Goal: Task Accomplishment & Management: Manage account settings

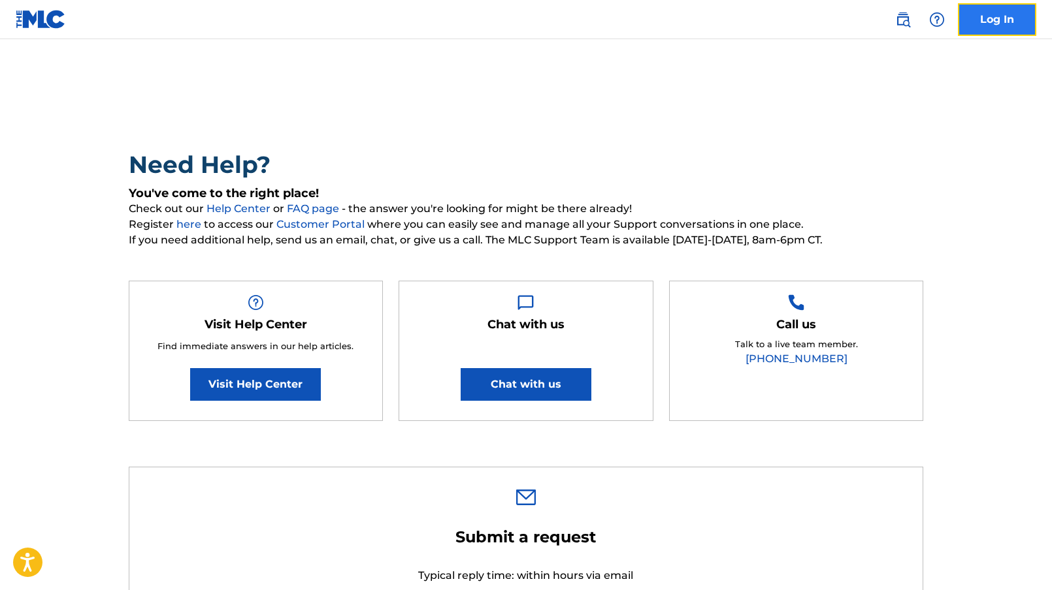
click at [975, 22] on link "Log In" at bounding box center [996, 19] width 78 height 33
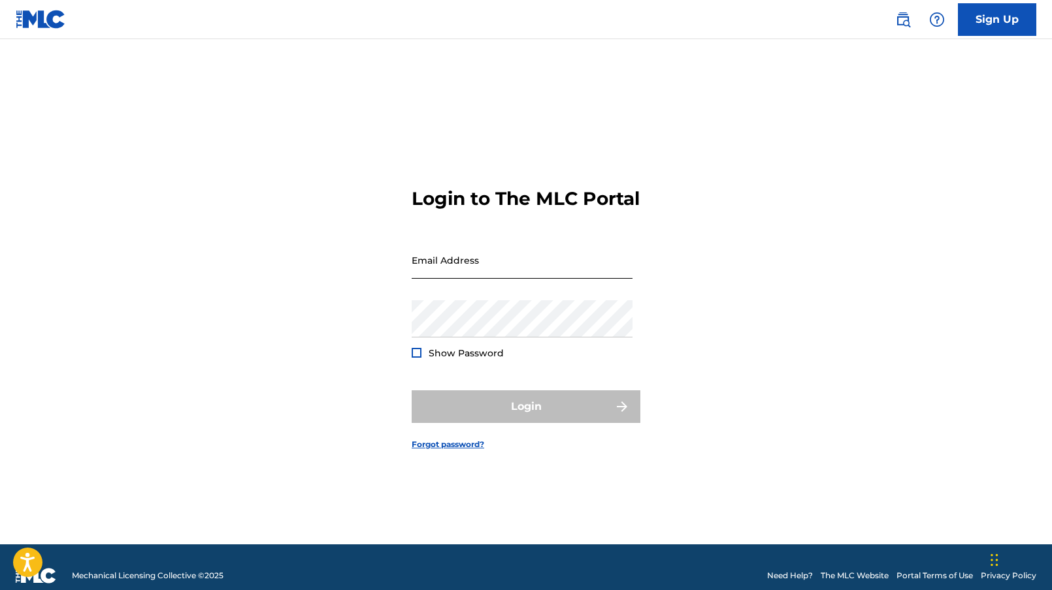
click at [478, 268] on input "Email Address" at bounding box center [521, 260] width 221 height 37
type input "[EMAIL_ADDRESS][DOMAIN_NAME]"
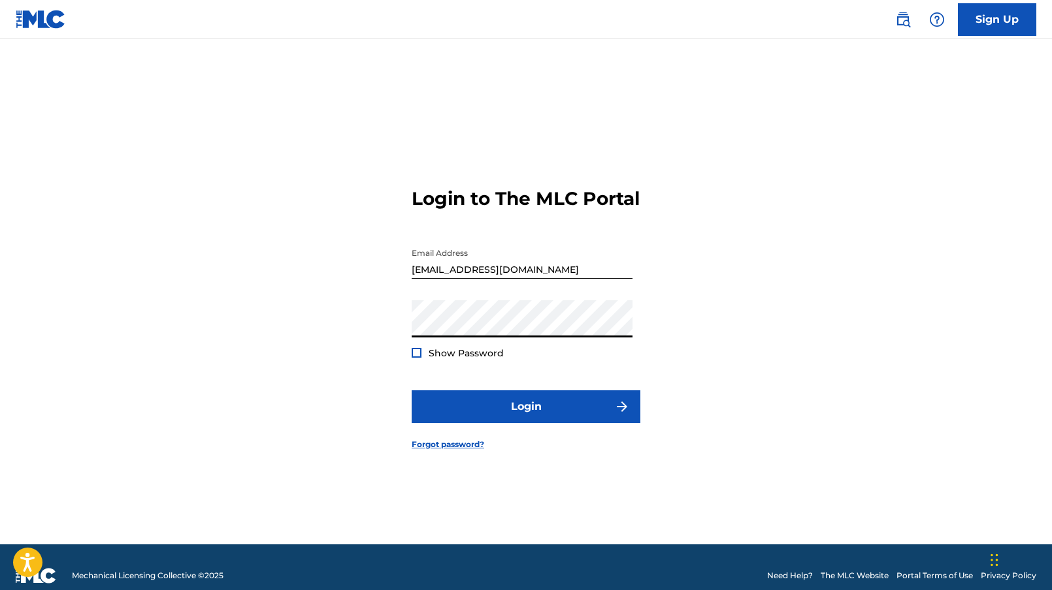
click at [466, 373] on form "Login to The MLC Portal Email Address [EMAIL_ADDRESS][DOMAIN_NAME] Password Sho…" at bounding box center [525, 308] width 229 height 473
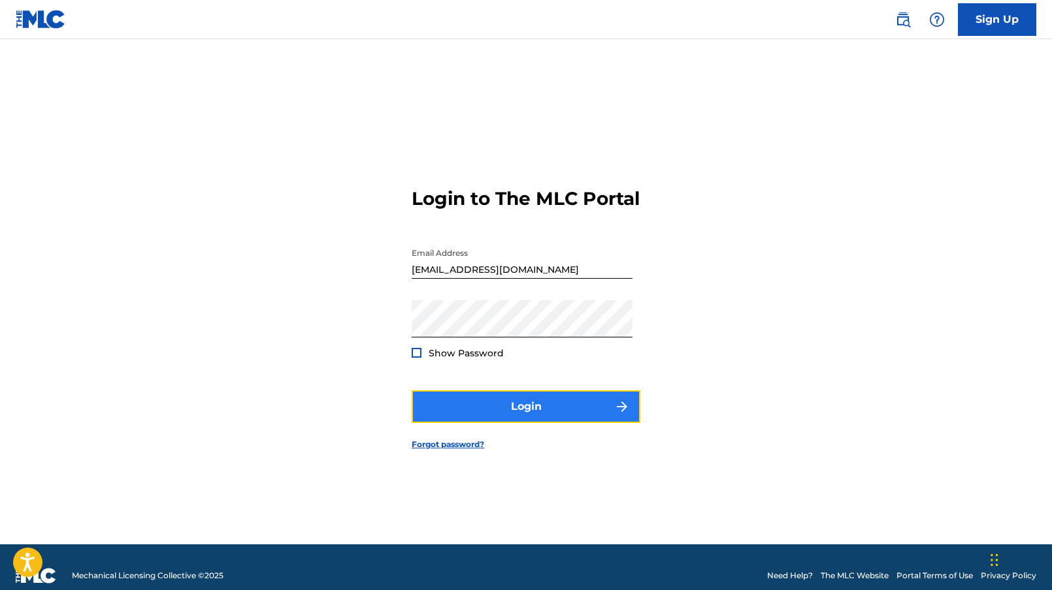
click at [508, 420] on button "Login" at bounding box center [525, 407] width 229 height 33
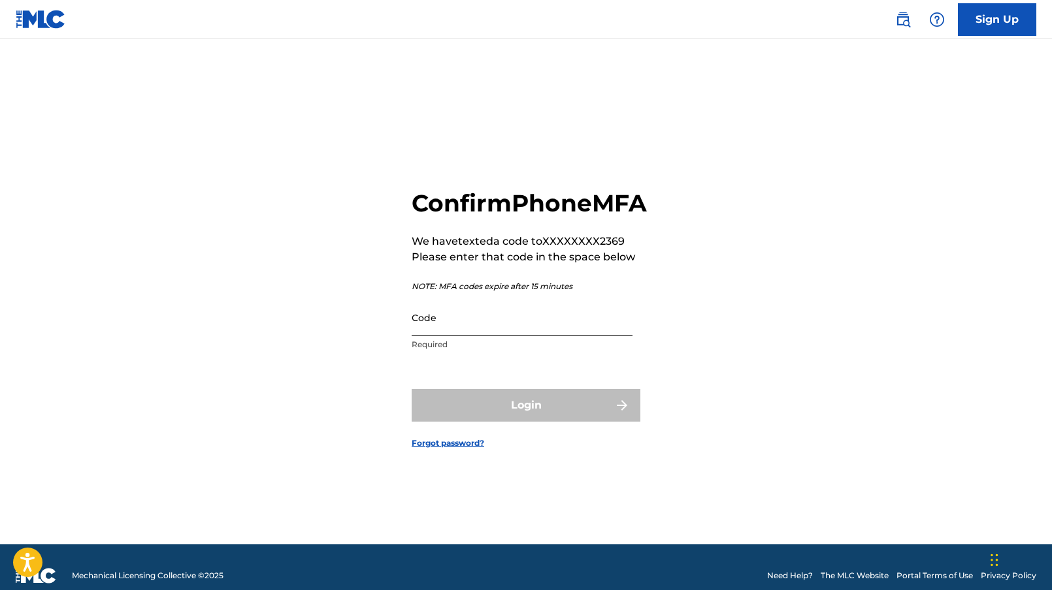
click at [525, 320] on input "Code" at bounding box center [521, 317] width 221 height 37
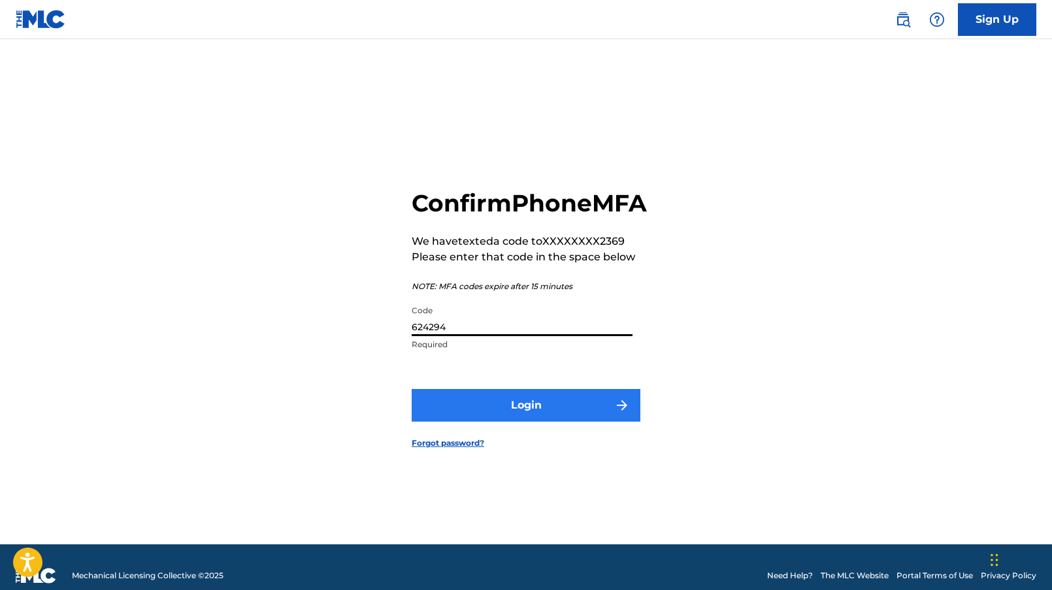
type input "624294"
click at [491, 414] on button "Login" at bounding box center [525, 405] width 229 height 33
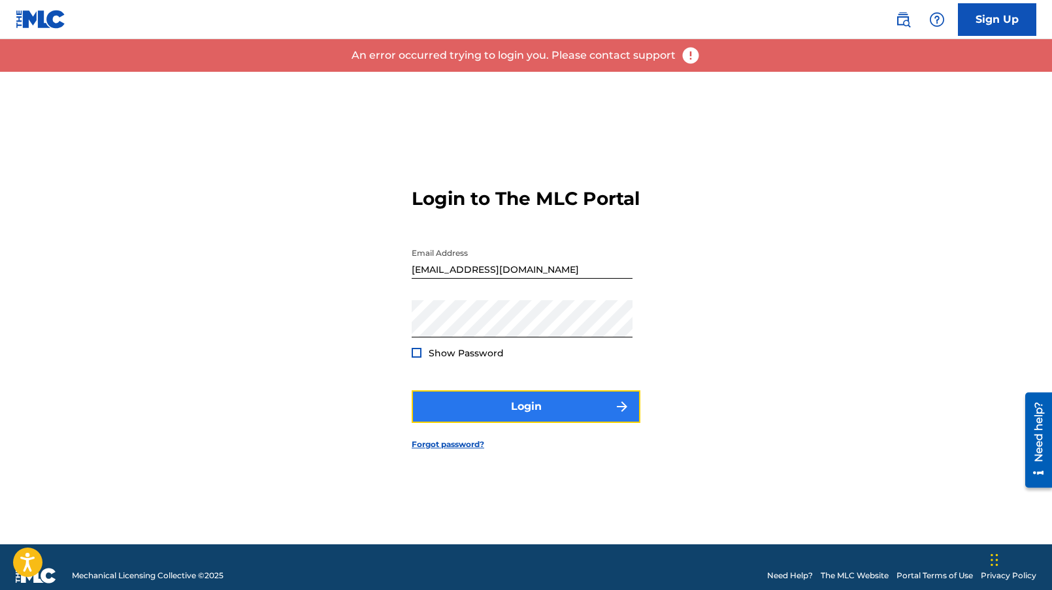
click at [484, 406] on button "Login" at bounding box center [525, 407] width 229 height 33
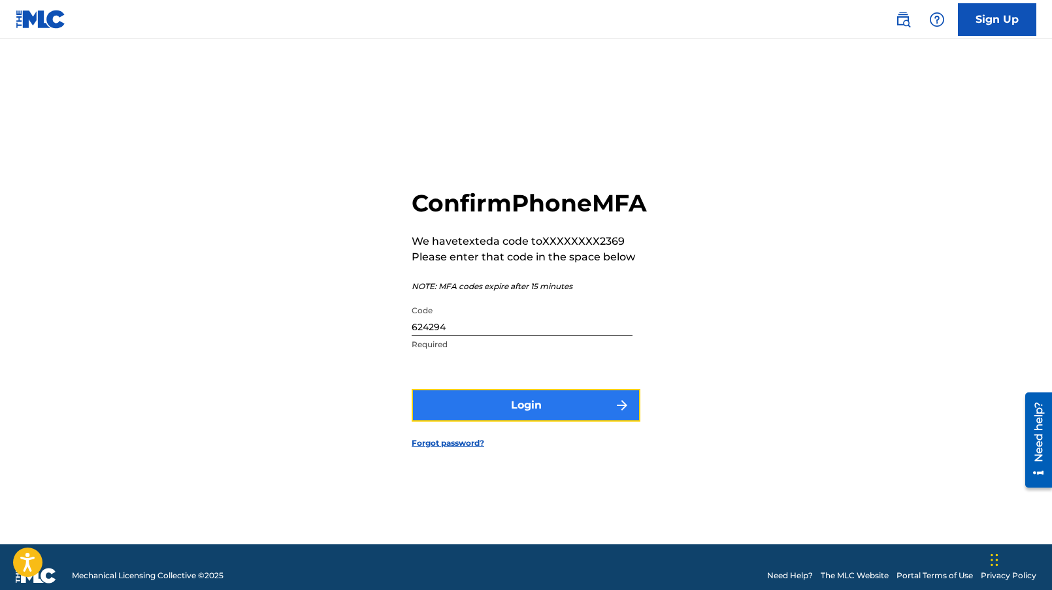
click at [529, 405] on button "Login" at bounding box center [525, 405] width 229 height 33
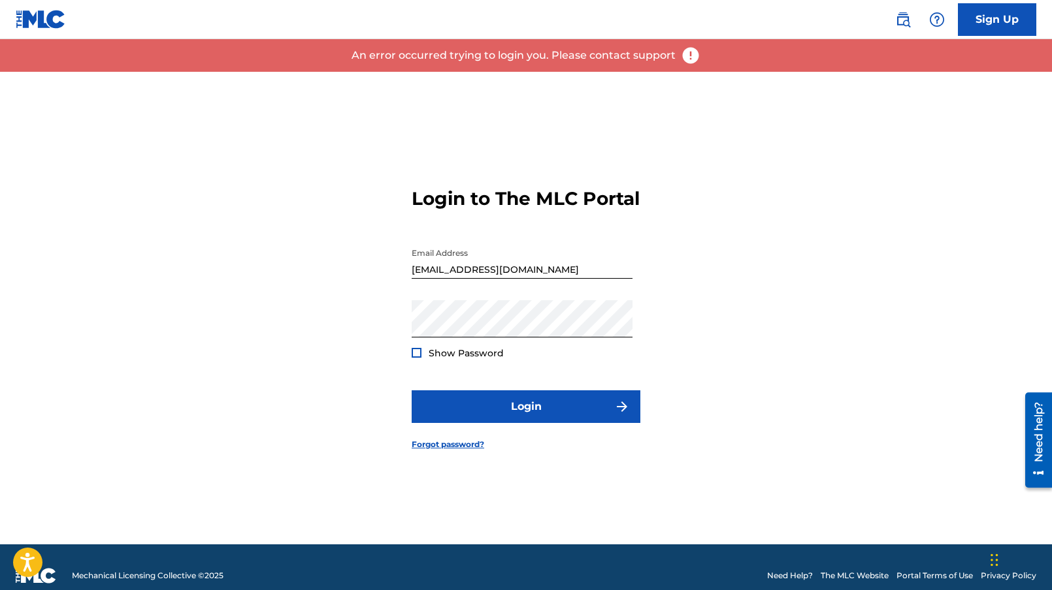
click at [521, 272] on input "[EMAIL_ADDRESS][DOMAIN_NAME]" at bounding box center [521, 260] width 221 height 37
click at [524, 272] on input "[EMAIL_ADDRESS][DOMAIN_NAME]" at bounding box center [521, 260] width 221 height 37
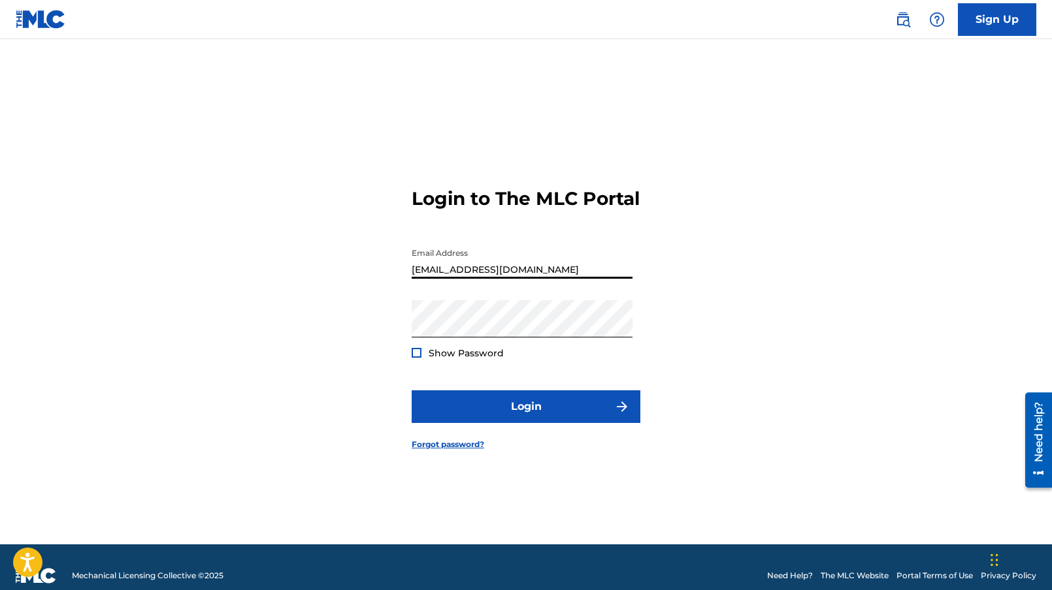
click at [524, 272] on input "[EMAIL_ADDRESS][DOMAIN_NAME]" at bounding box center [521, 260] width 221 height 37
click at [326, 110] on div "Login to The MLC Portal Email Address [EMAIL_ADDRESS][DOMAIN_NAME] Password Sho…" at bounding box center [526, 308] width 914 height 473
click at [411, 391] on button "Login" at bounding box center [525, 407] width 229 height 33
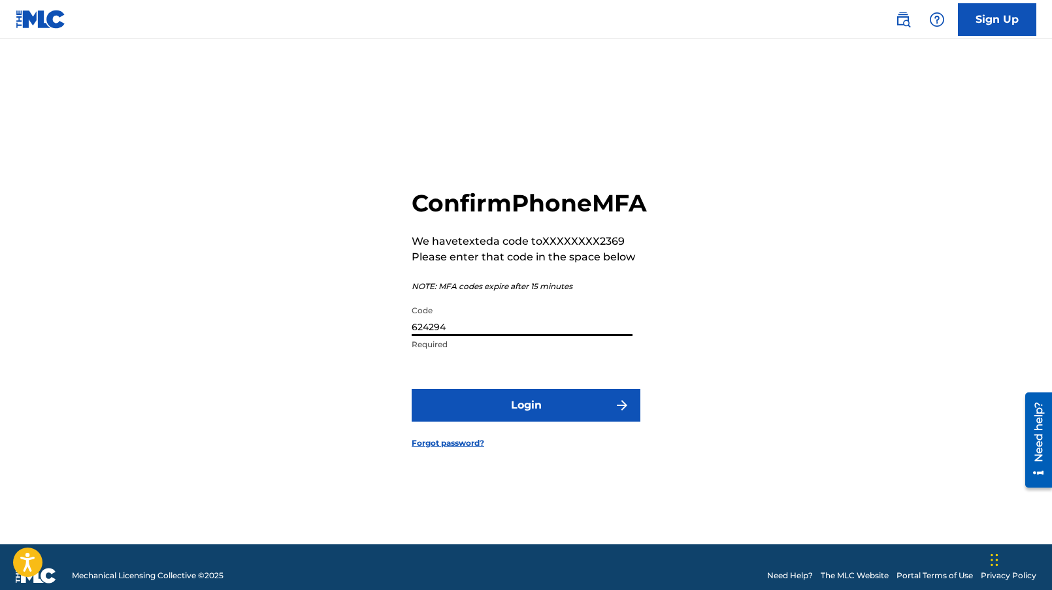
click at [477, 336] on input "624294" at bounding box center [521, 317] width 221 height 37
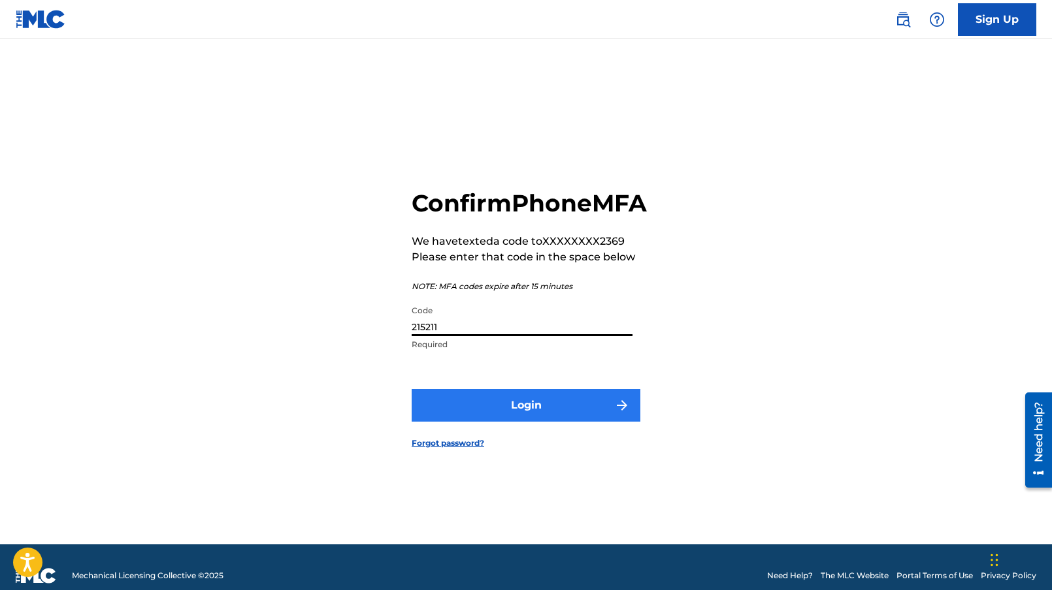
type input "215211"
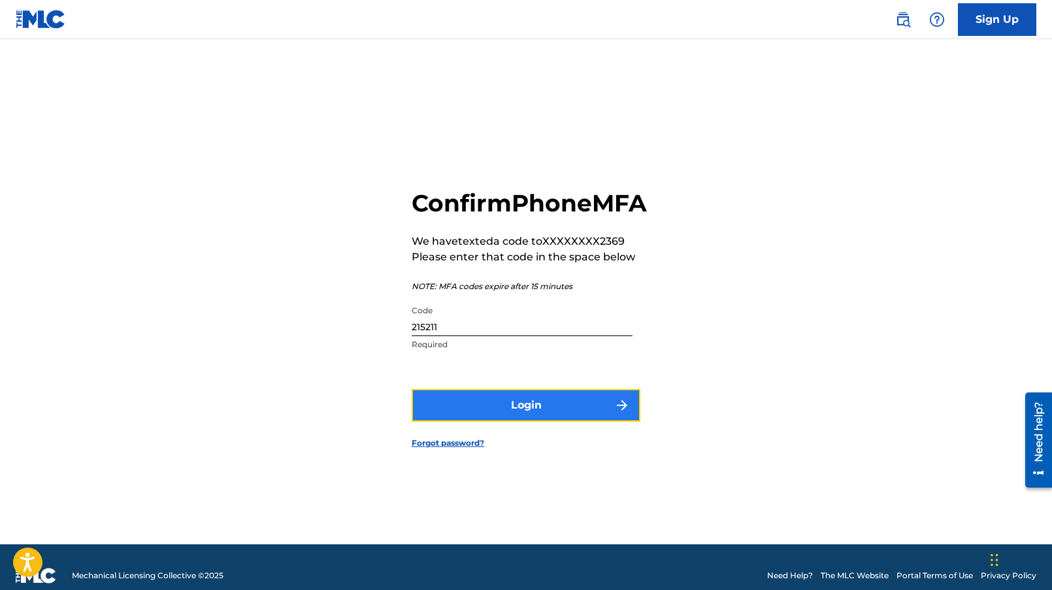
click at [498, 422] on button "Login" at bounding box center [525, 405] width 229 height 33
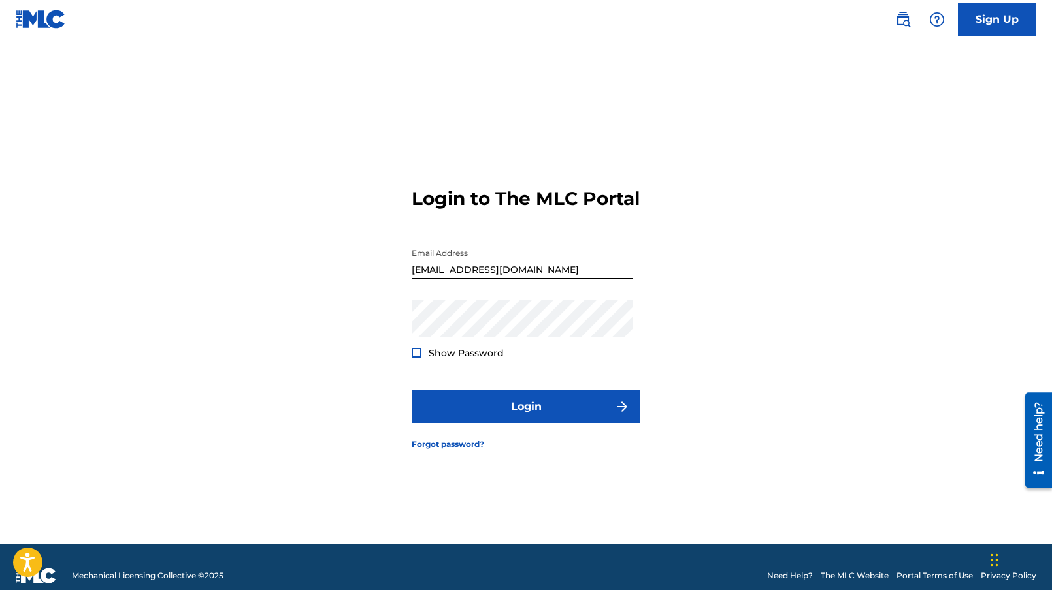
click at [22, 20] on img at bounding box center [41, 19] width 50 height 19
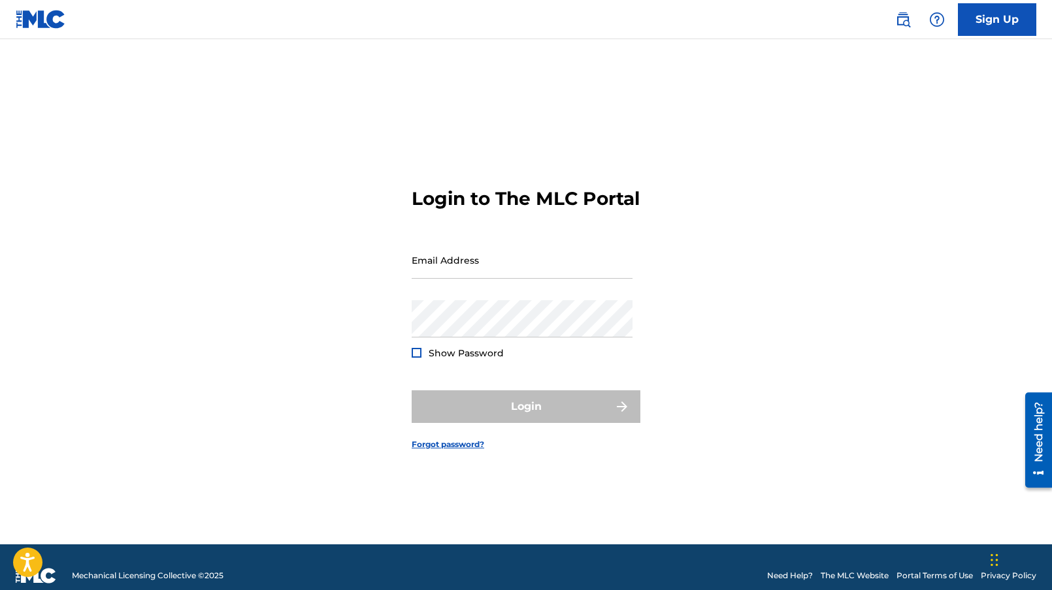
click at [27, 18] on img at bounding box center [41, 19] width 50 height 19
click at [509, 279] on input "Email Address" at bounding box center [521, 260] width 221 height 37
click at [526, 279] on input "[EMAIL_ADDRESS][DOMAIN_NAME]" at bounding box center [521, 260] width 221 height 37
type input "[EMAIL_ADDRESS][DOMAIN_NAME]"
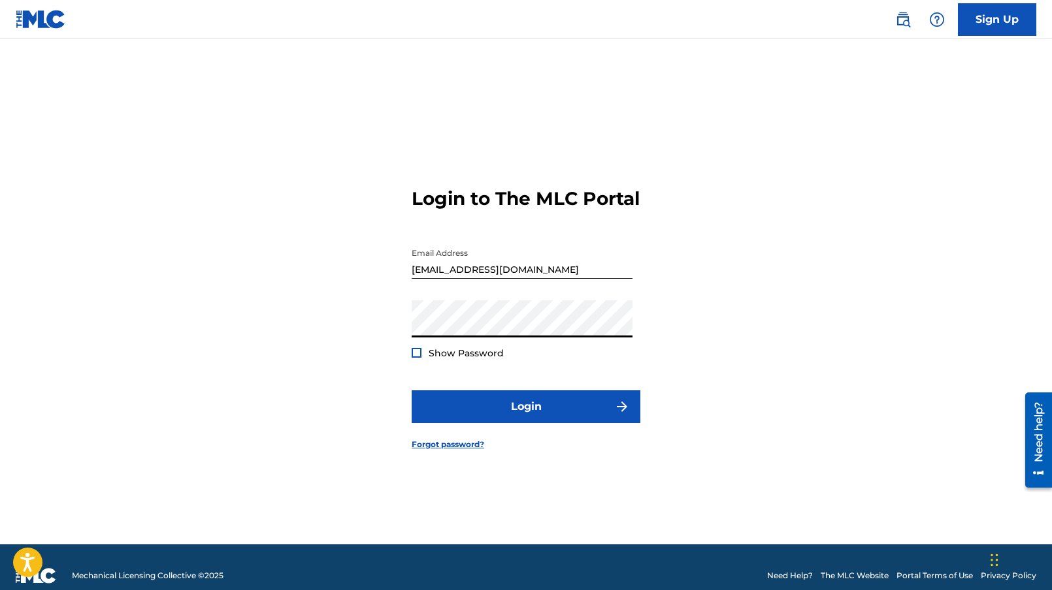
click at [411, 391] on button "Login" at bounding box center [525, 407] width 229 height 33
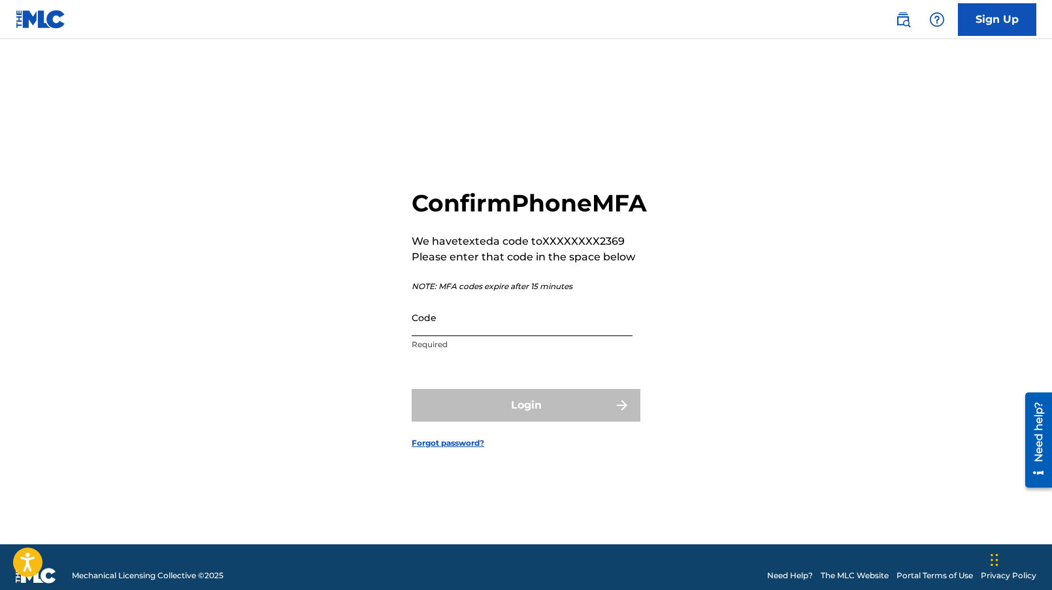
click at [537, 336] on input "Code" at bounding box center [521, 317] width 221 height 37
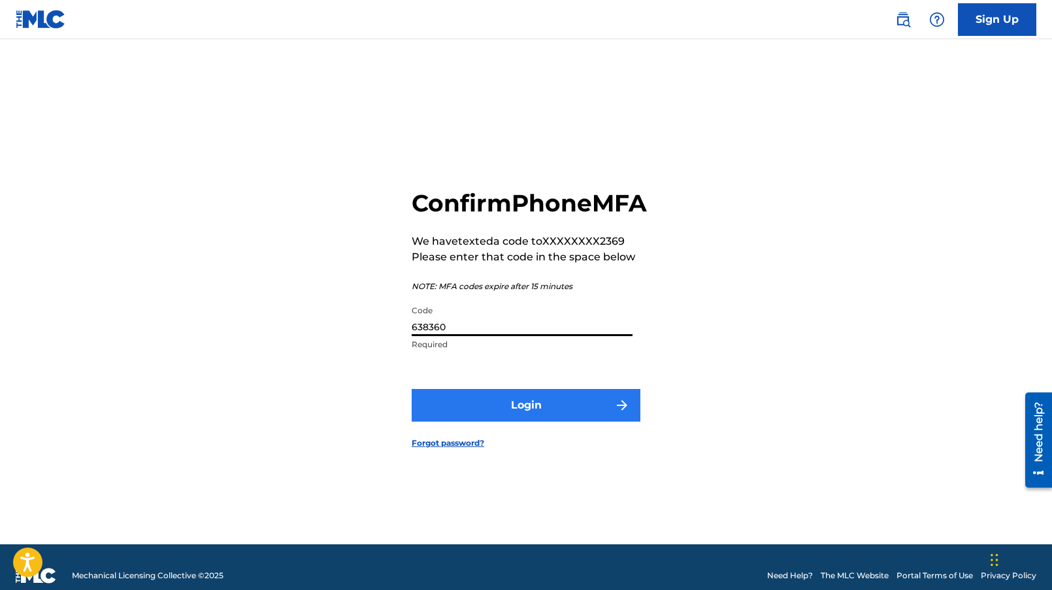
type input "638360"
click at [428, 416] on button "Login" at bounding box center [525, 405] width 229 height 33
